Goal: Task Accomplishment & Management: Manage account settings

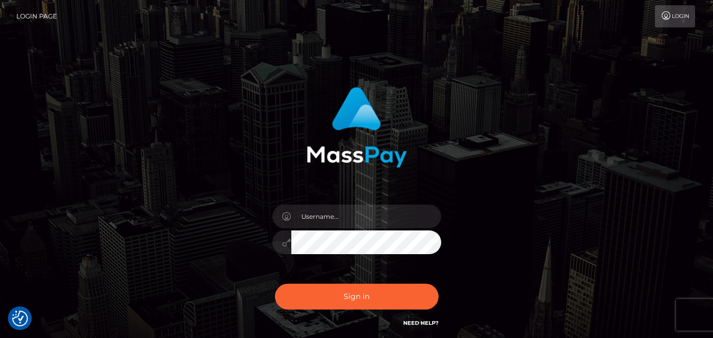
scroll to position [89, 0]
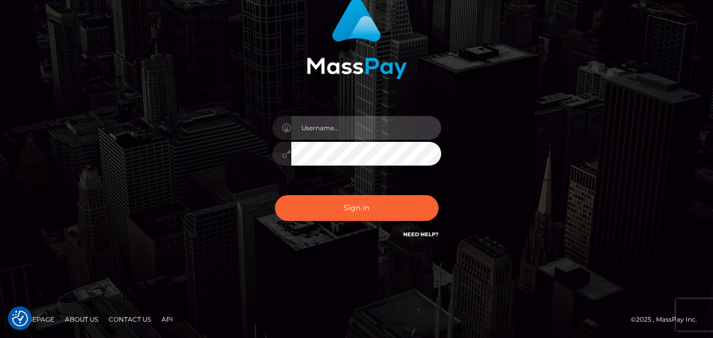
click at [318, 128] on input "text" at bounding box center [366, 128] width 150 height 24
click at [359, 128] on input "belea89" at bounding box center [366, 128] width 150 height 24
type input "[EMAIL_ADDRESS][DOMAIN_NAME]"
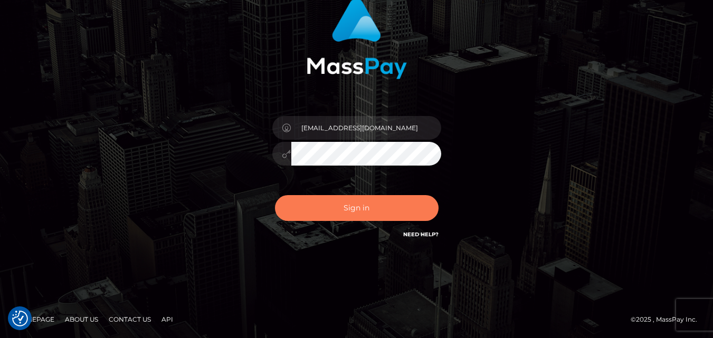
click at [382, 215] on button "Sign in" at bounding box center [357, 208] width 164 height 26
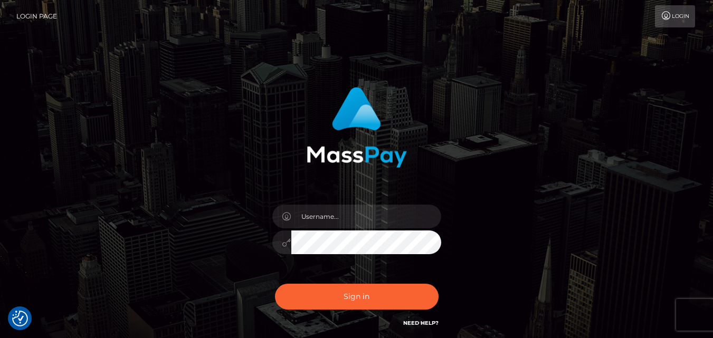
checkbox input "true"
click at [335, 217] on input "text" at bounding box center [366, 217] width 150 height 24
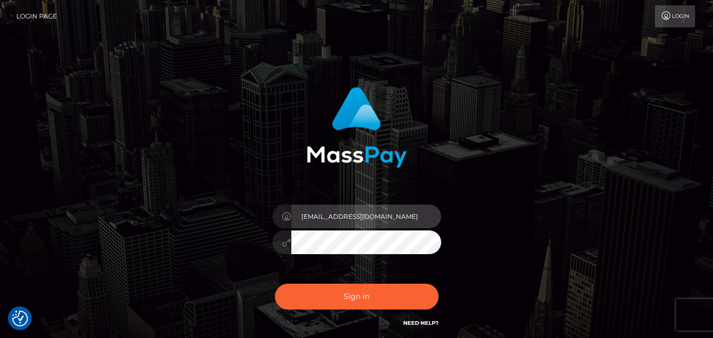
type input "belea89@mail.ru"
click at [361, 266] on div "belea89@mail.ru" at bounding box center [357, 237] width 185 height 81
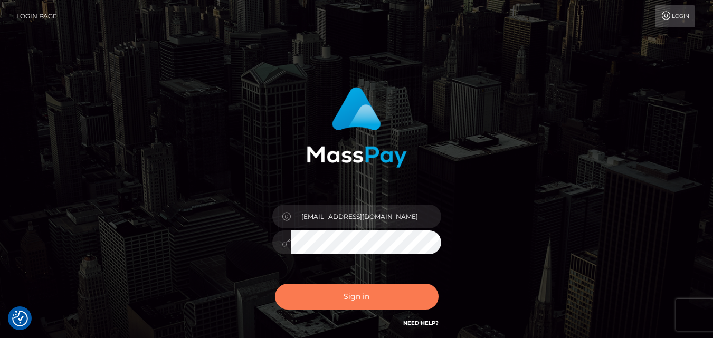
click at [419, 298] on button "Sign in" at bounding box center [357, 297] width 164 height 26
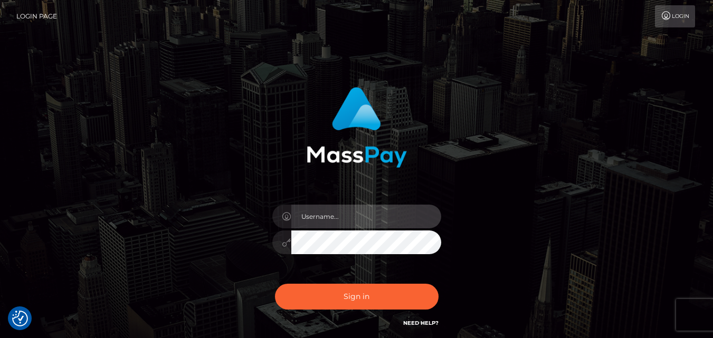
click at [349, 214] on input "text" at bounding box center [366, 217] width 150 height 24
click at [287, 215] on icon at bounding box center [287, 217] width 9 height 8
click at [286, 217] on icon at bounding box center [287, 217] width 9 height 8
click at [329, 220] on input "text" at bounding box center [366, 217] width 150 height 24
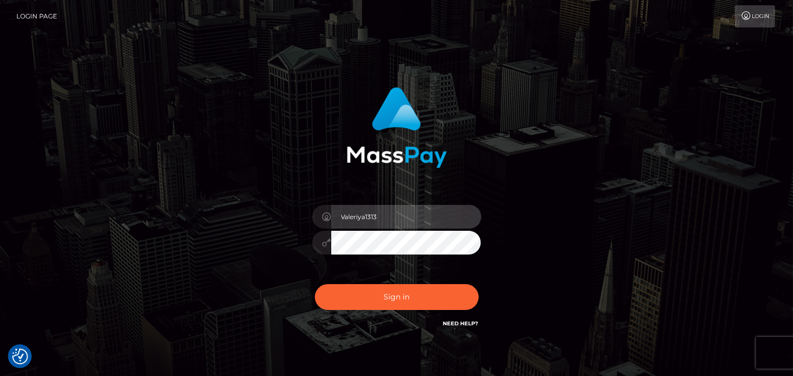
type input "Valeriya1313"
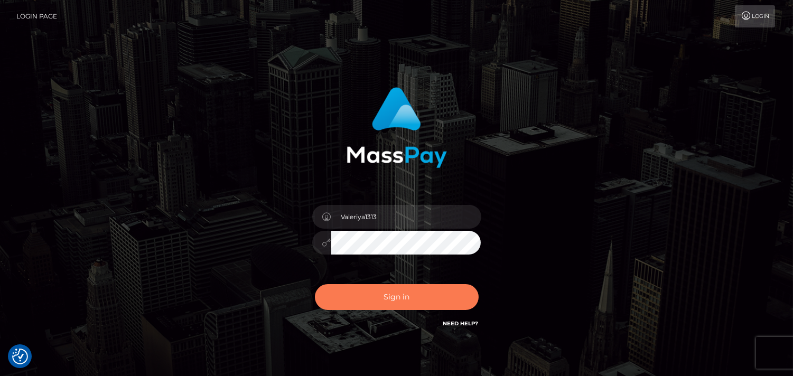
click at [407, 291] on button "Sign in" at bounding box center [397, 297] width 164 height 26
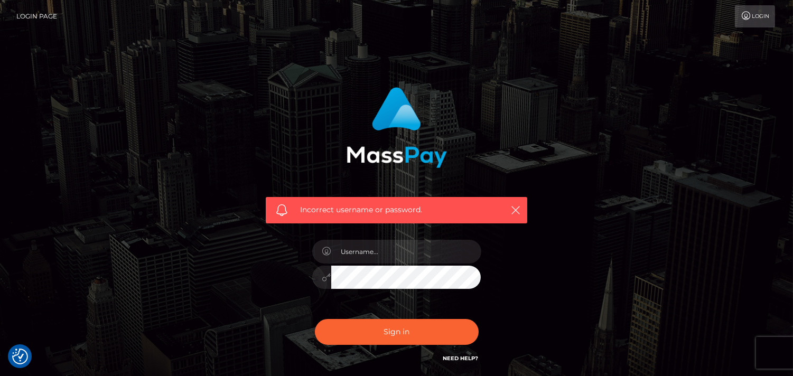
click at [519, 217] on div "Incorrect username or password." at bounding box center [396, 210] width 261 height 26
click at [513, 206] on icon "button" at bounding box center [515, 210] width 11 height 11
